Goal: Information Seeking & Learning: Learn about a topic

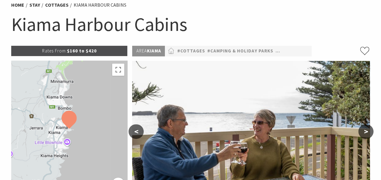
scroll to position [30, 0]
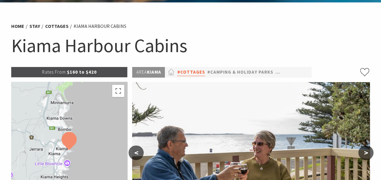
click at [196, 73] on link "#Cottages" at bounding box center [191, 73] width 28 height 8
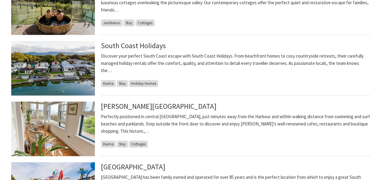
scroll to position [273, 0]
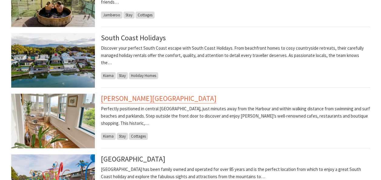
click at [133, 99] on link "[PERSON_NAME][GEOGRAPHIC_DATA]" at bounding box center [159, 99] width 116 height 10
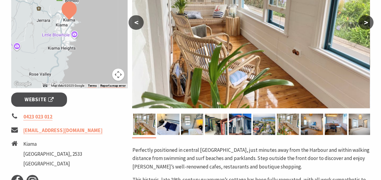
scroll to position [152, 0]
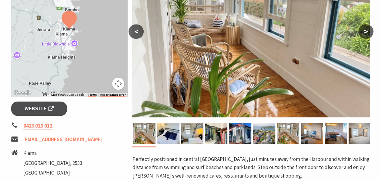
click at [366, 30] on button ">" at bounding box center [366, 31] width 15 height 15
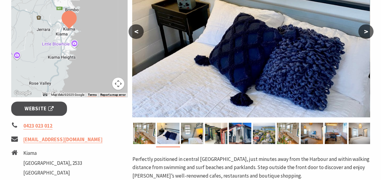
click at [366, 30] on button ">" at bounding box center [366, 31] width 15 height 15
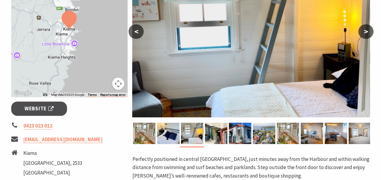
click at [366, 30] on button ">" at bounding box center [366, 31] width 15 height 15
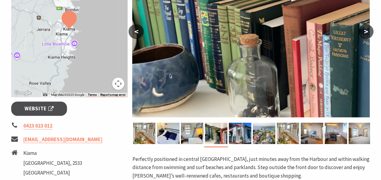
click at [366, 30] on button ">" at bounding box center [366, 31] width 15 height 15
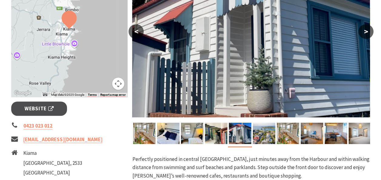
click at [366, 30] on button ">" at bounding box center [366, 31] width 15 height 15
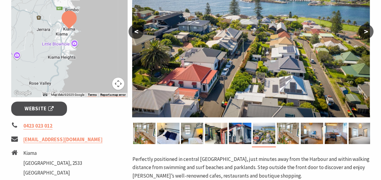
click at [366, 30] on button ">" at bounding box center [366, 31] width 15 height 15
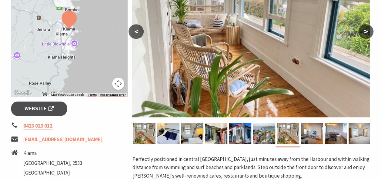
click at [366, 30] on button ">" at bounding box center [366, 31] width 15 height 15
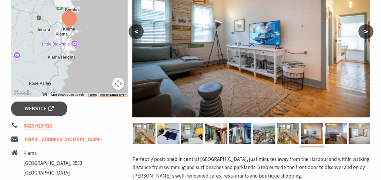
click at [366, 30] on button ">" at bounding box center [366, 31] width 15 height 15
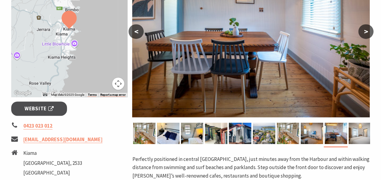
click at [366, 30] on button ">" at bounding box center [366, 31] width 15 height 15
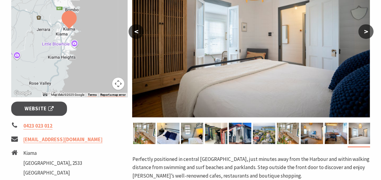
click at [366, 30] on button ">" at bounding box center [366, 31] width 15 height 15
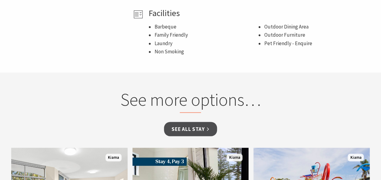
scroll to position [485, 0]
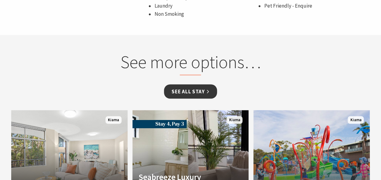
click at [204, 90] on link "See all Stay" at bounding box center [190, 91] width 53 height 14
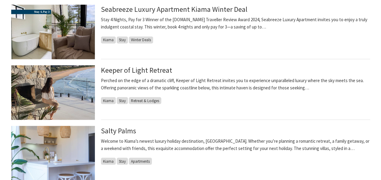
scroll to position [516, 0]
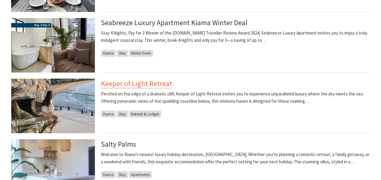
click at [138, 85] on link "Keeper of Light Retreat" at bounding box center [136, 84] width 71 height 10
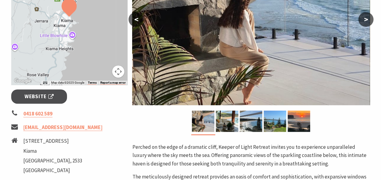
scroll to position [152, 0]
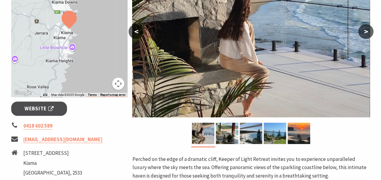
click at [367, 31] on button ">" at bounding box center [366, 31] width 15 height 15
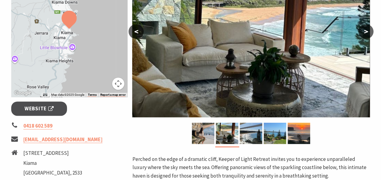
click at [367, 31] on button ">" at bounding box center [366, 31] width 15 height 15
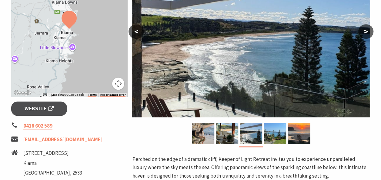
click at [367, 31] on button ">" at bounding box center [366, 31] width 15 height 15
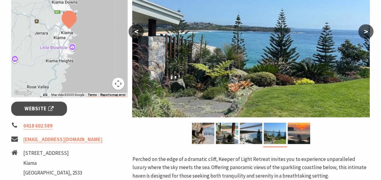
click at [367, 31] on button ">" at bounding box center [366, 31] width 15 height 15
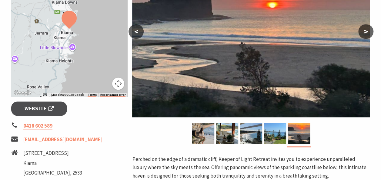
click at [367, 31] on button ">" at bounding box center [366, 31] width 15 height 15
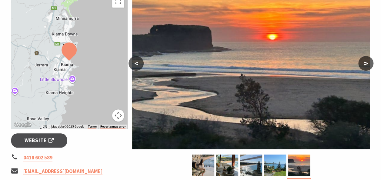
scroll to position [61, 0]
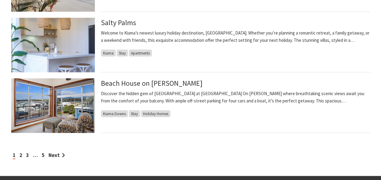
scroll to position [667, 0]
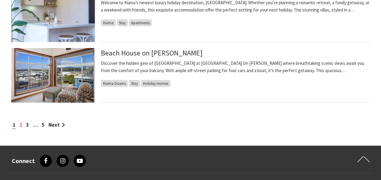
click at [20, 126] on link "2" at bounding box center [20, 125] width 3 height 7
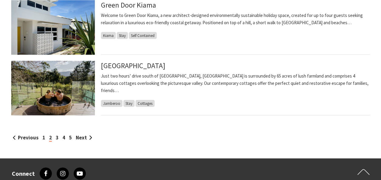
scroll to position [667, 0]
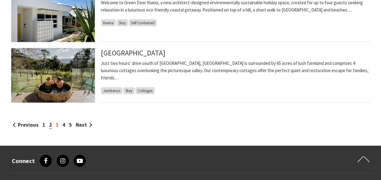
click at [57, 124] on link "3" at bounding box center [57, 125] width 3 height 7
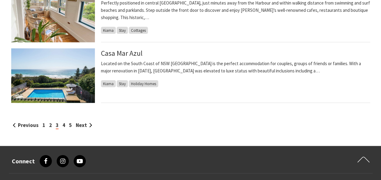
scroll to position [698, 0]
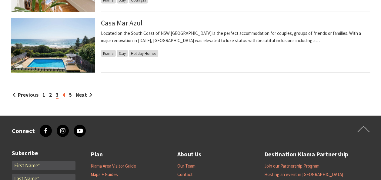
click at [62, 94] on link "4" at bounding box center [63, 95] width 3 height 7
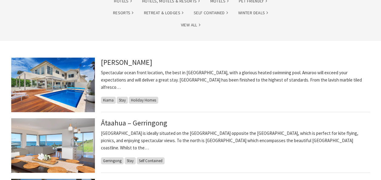
scroll to position [121, 0]
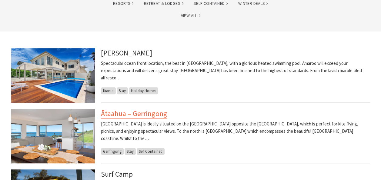
click at [140, 115] on link "Ātaahua – Gerringong" at bounding box center [134, 114] width 66 height 10
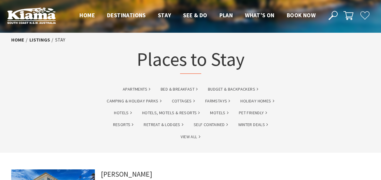
scroll to position [121, 0]
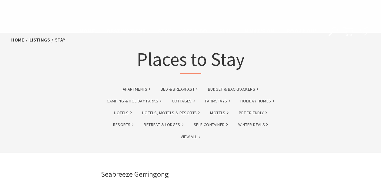
scroll to position [698, 0]
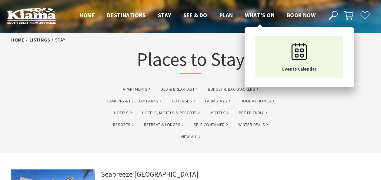
click at [254, 14] on span "What’s On" at bounding box center [260, 15] width 30 height 7
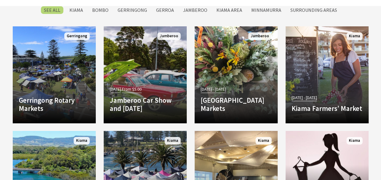
scroll to position [1001, 0]
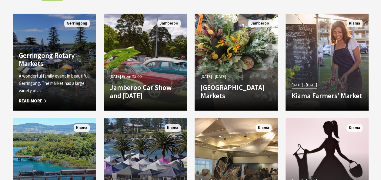
click at [30, 66] on h4 "Gerringong Rotary Markets" at bounding box center [54, 59] width 71 height 17
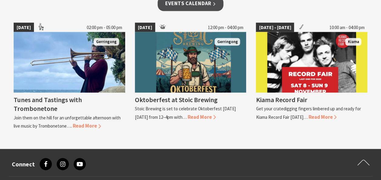
scroll to position [546, 0]
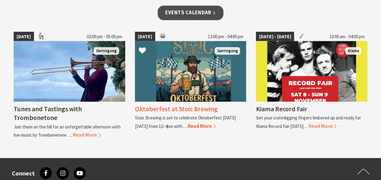
click at [184, 107] on h4 "Oktoberfest at Stoic Brewing" at bounding box center [176, 108] width 83 height 8
